Goal: Check status

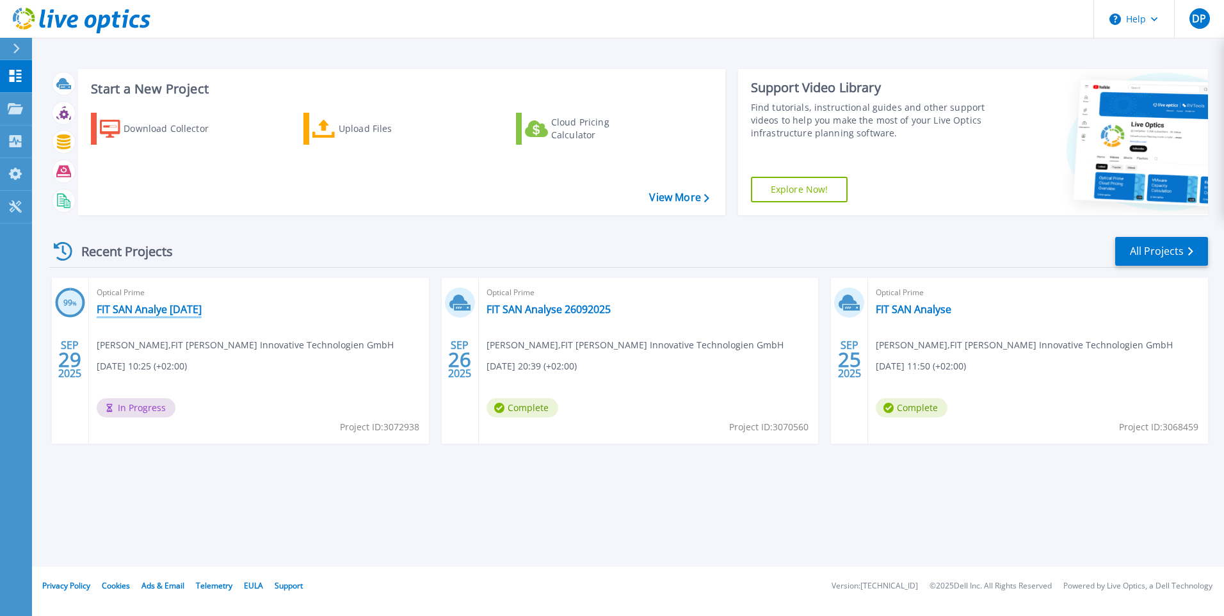
click at [182, 312] on link "FIT SAN Analye [DATE]" at bounding box center [149, 309] width 105 height 13
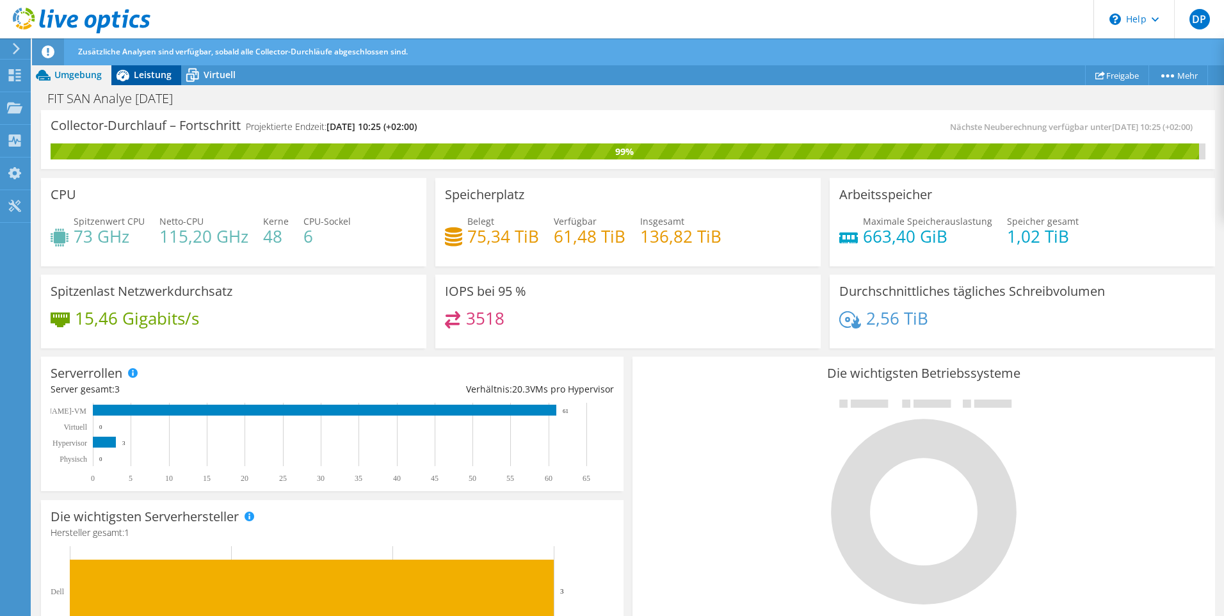
click at [150, 72] on span "Leistung" at bounding box center [153, 74] width 38 height 12
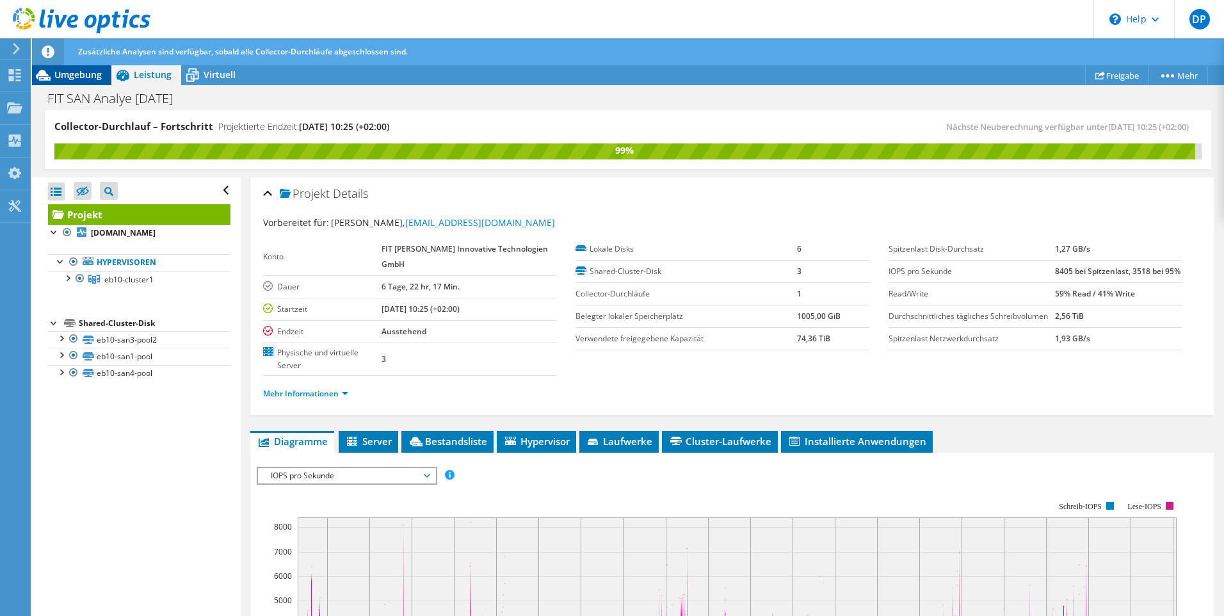
click at [69, 76] on span "Umgebung" at bounding box center [77, 74] width 47 height 12
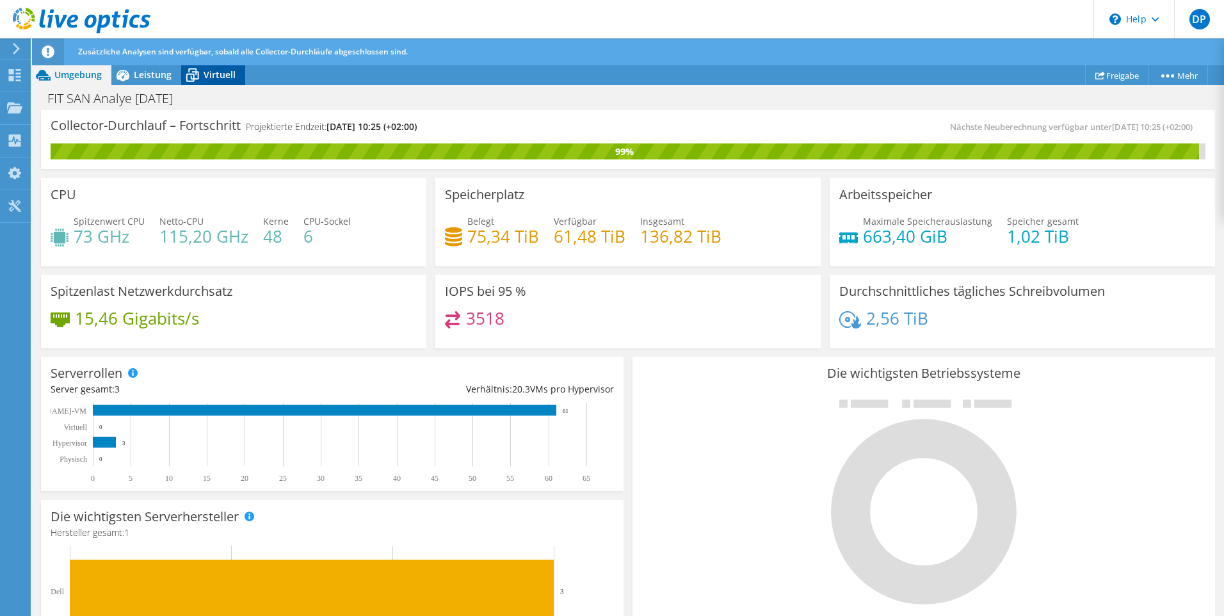
click at [209, 69] on span "Virtuell" at bounding box center [219, 74] width 32 height 12
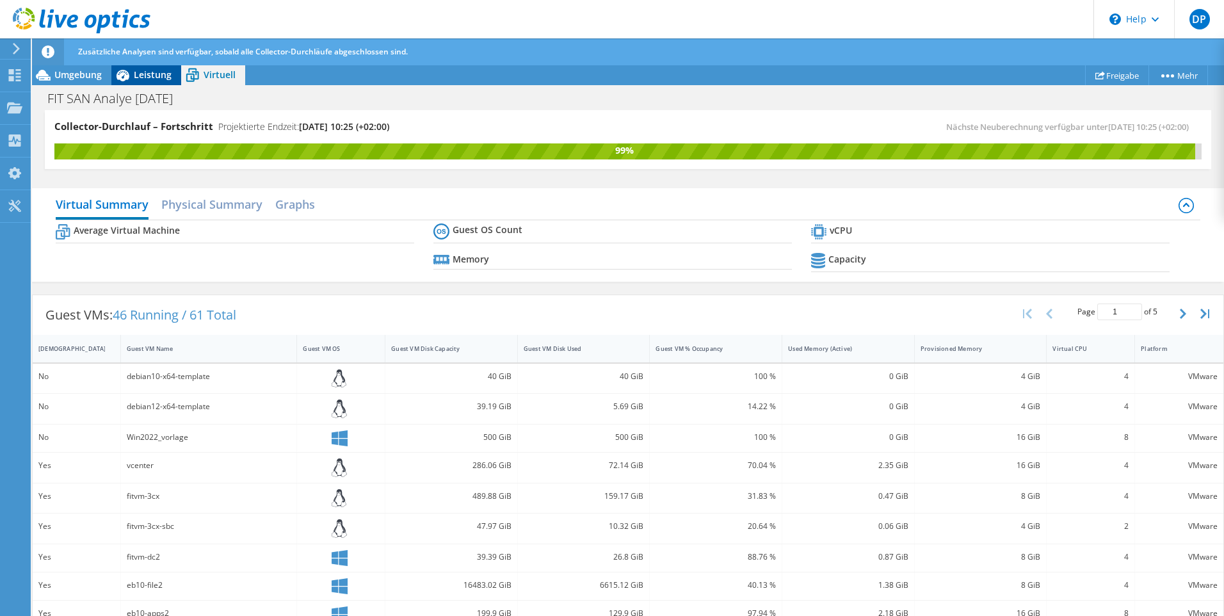
click at [163, 74] on span "Leistung" at bounding box center [153, 74] width 38 height 12
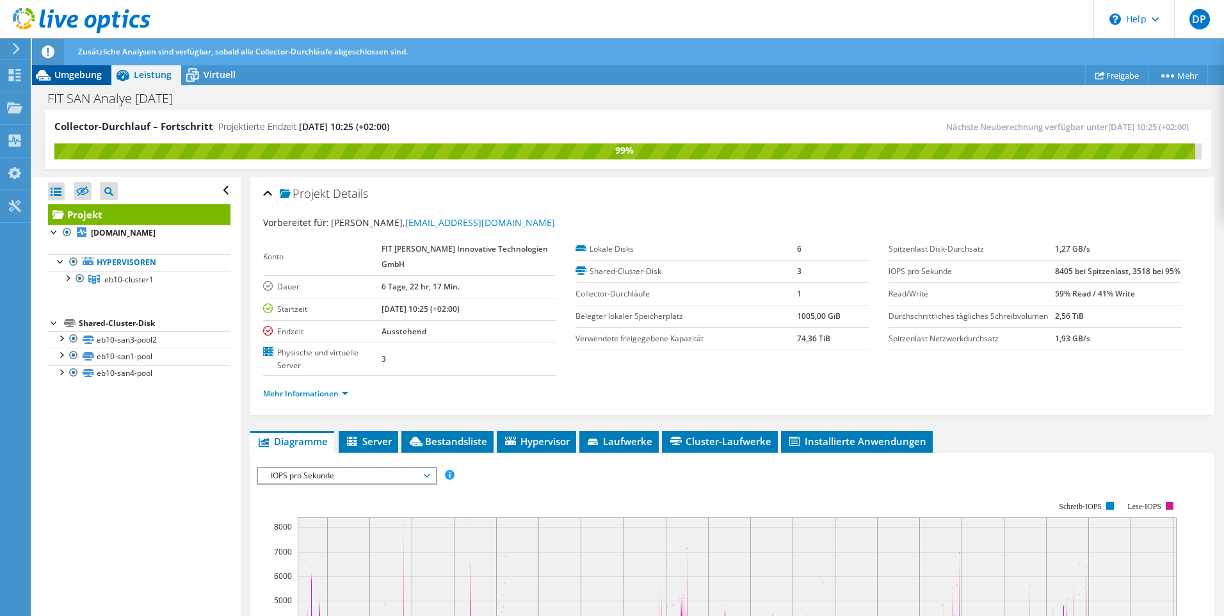
click at [88, 80] on span "Umgebung" at bounding box center [77, 74] width 47 height 12
